Goal: Information Seeking & Learning: Learn about a topic

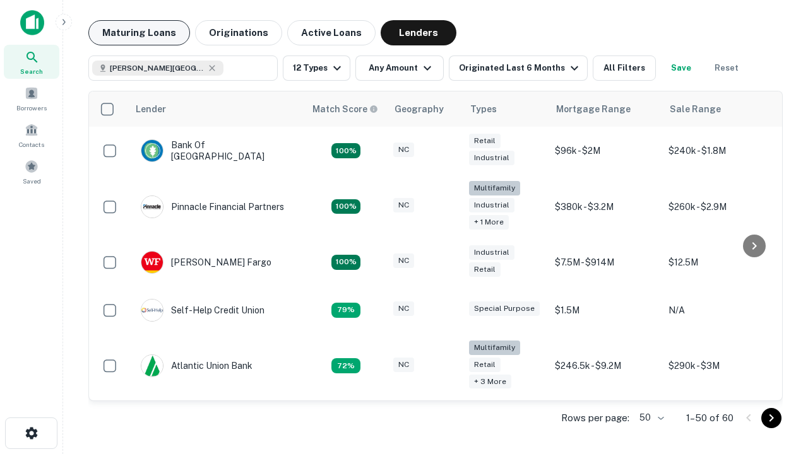
click at [139, 33] on button "Maturing Loans" at bounding box center [139, 32] width 102 height 25
